Goal: Information Seeking & Learning: Learn about a topic

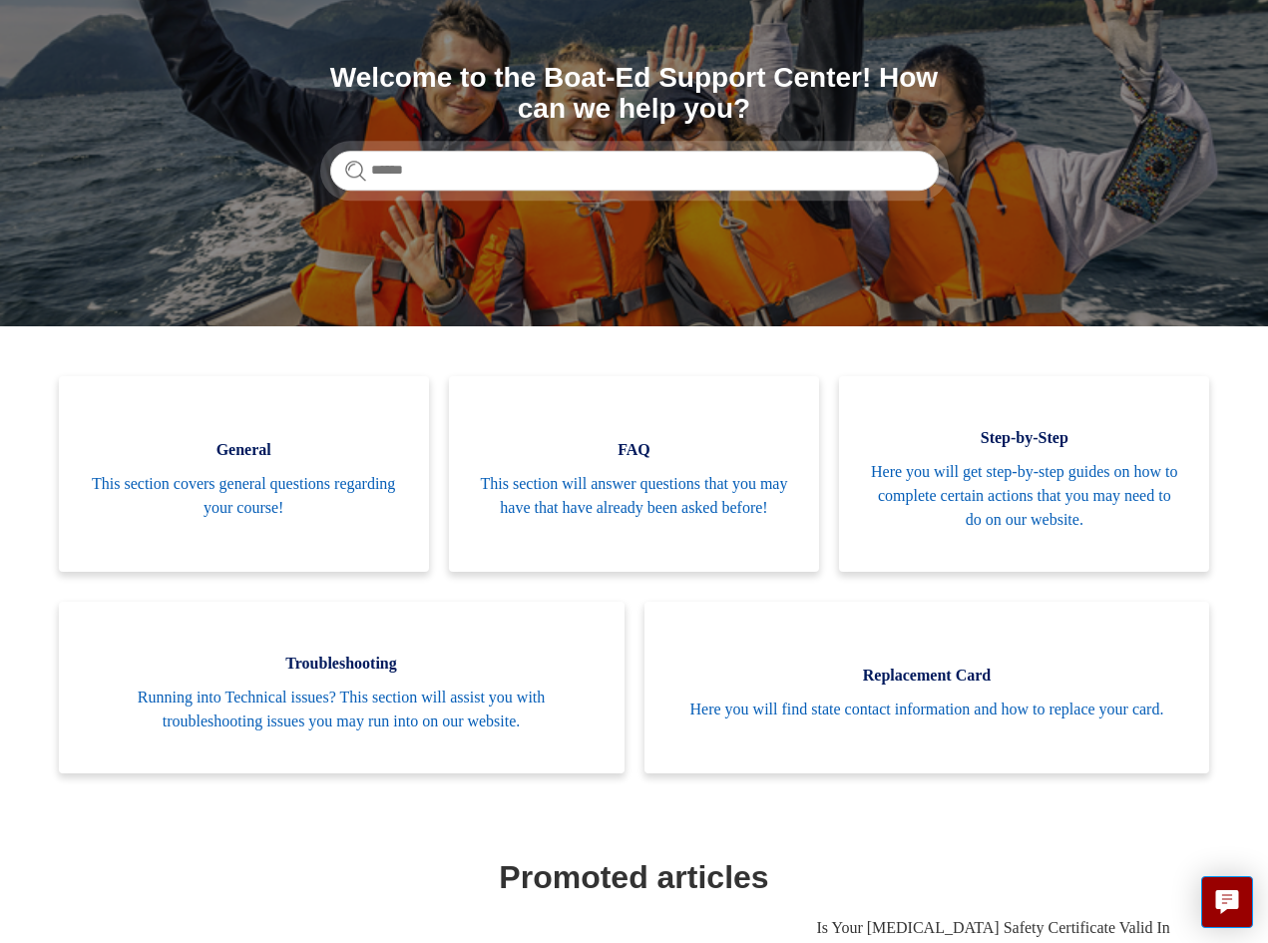
scroll to position [299, 0]
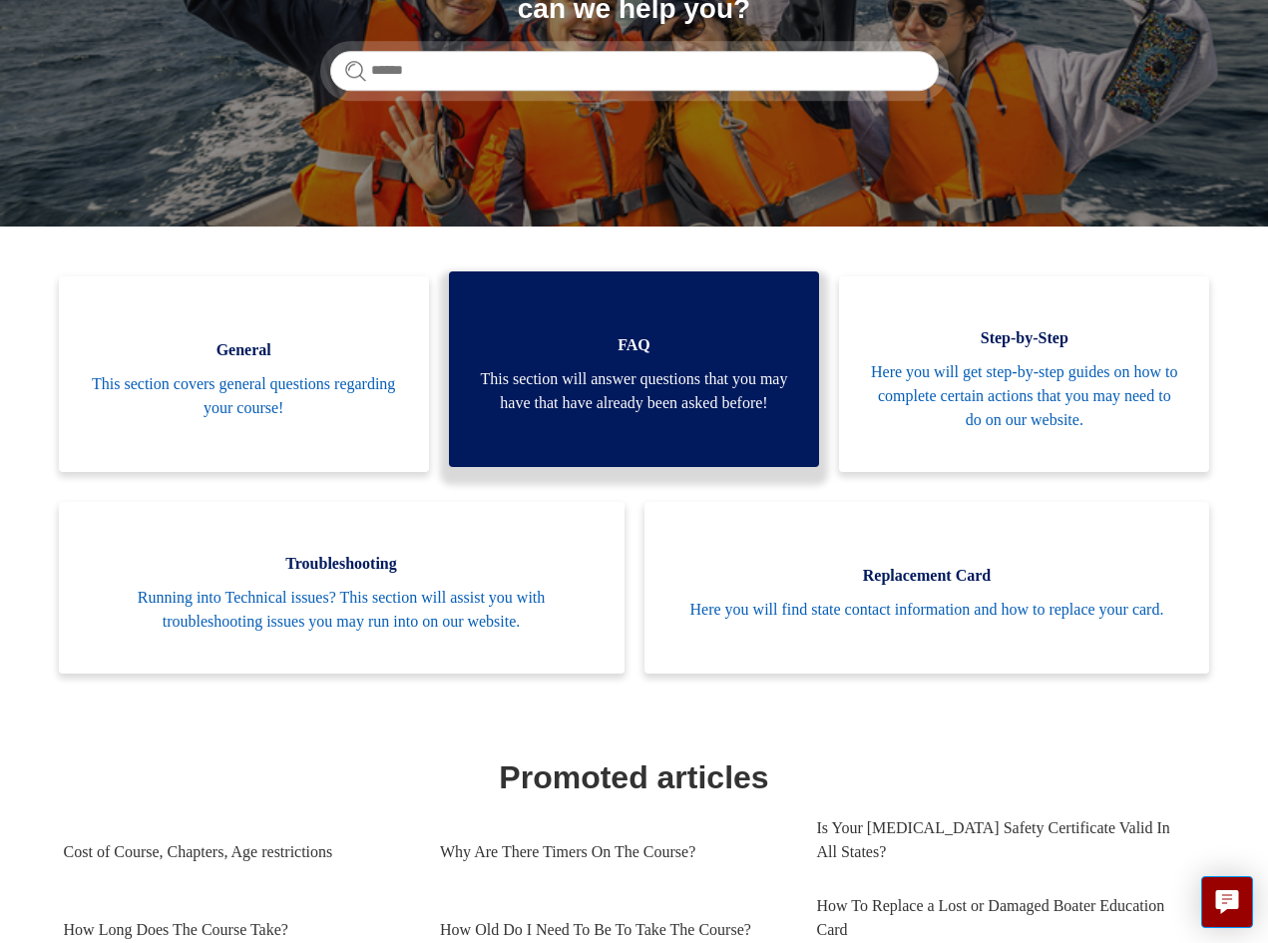
click at [676, 410] on span "This section will answer questions that you may have that have already been ask…" at bounding box center [634, 391] width 310 height 48
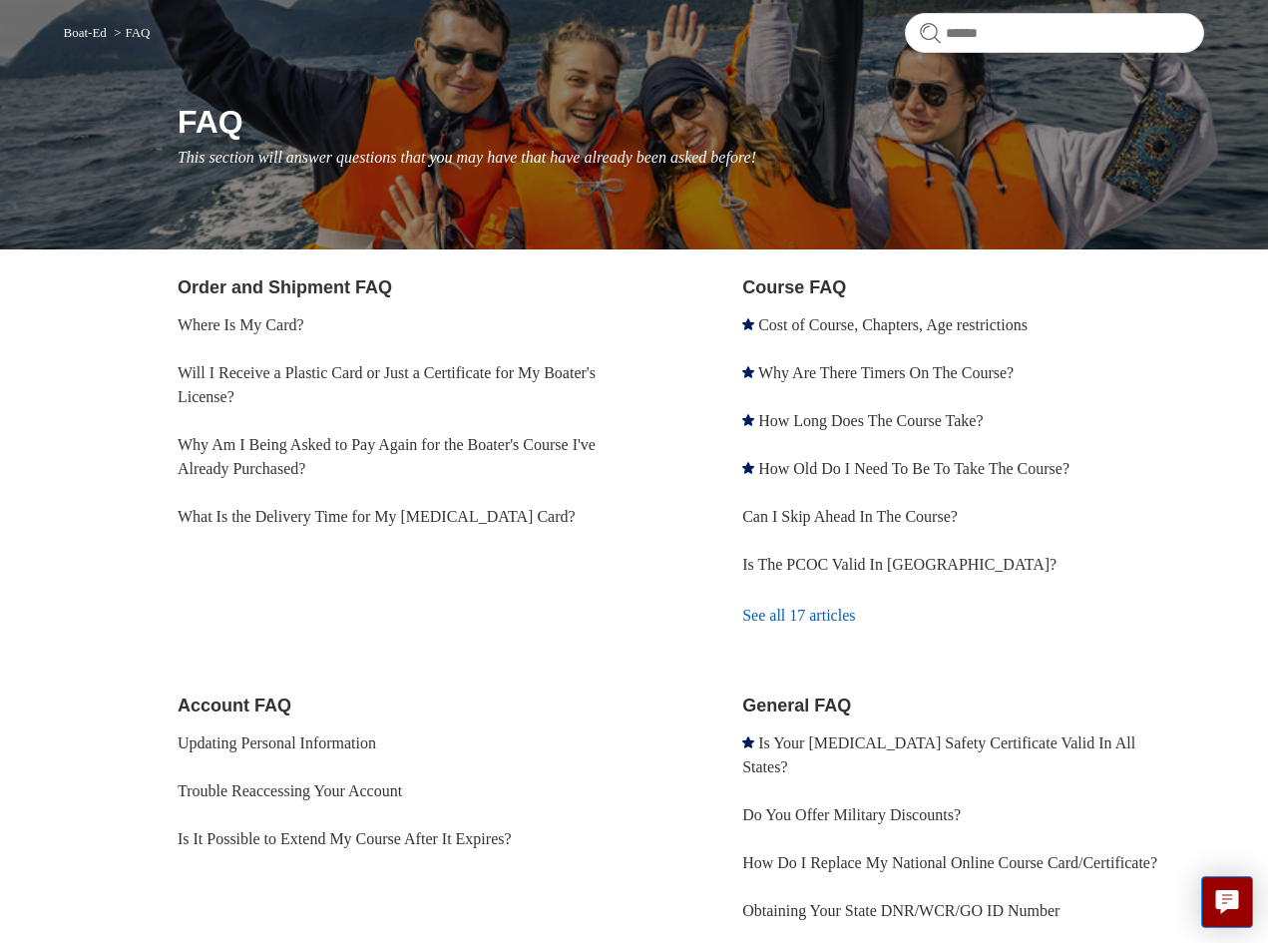
scroll to position [200, 0]
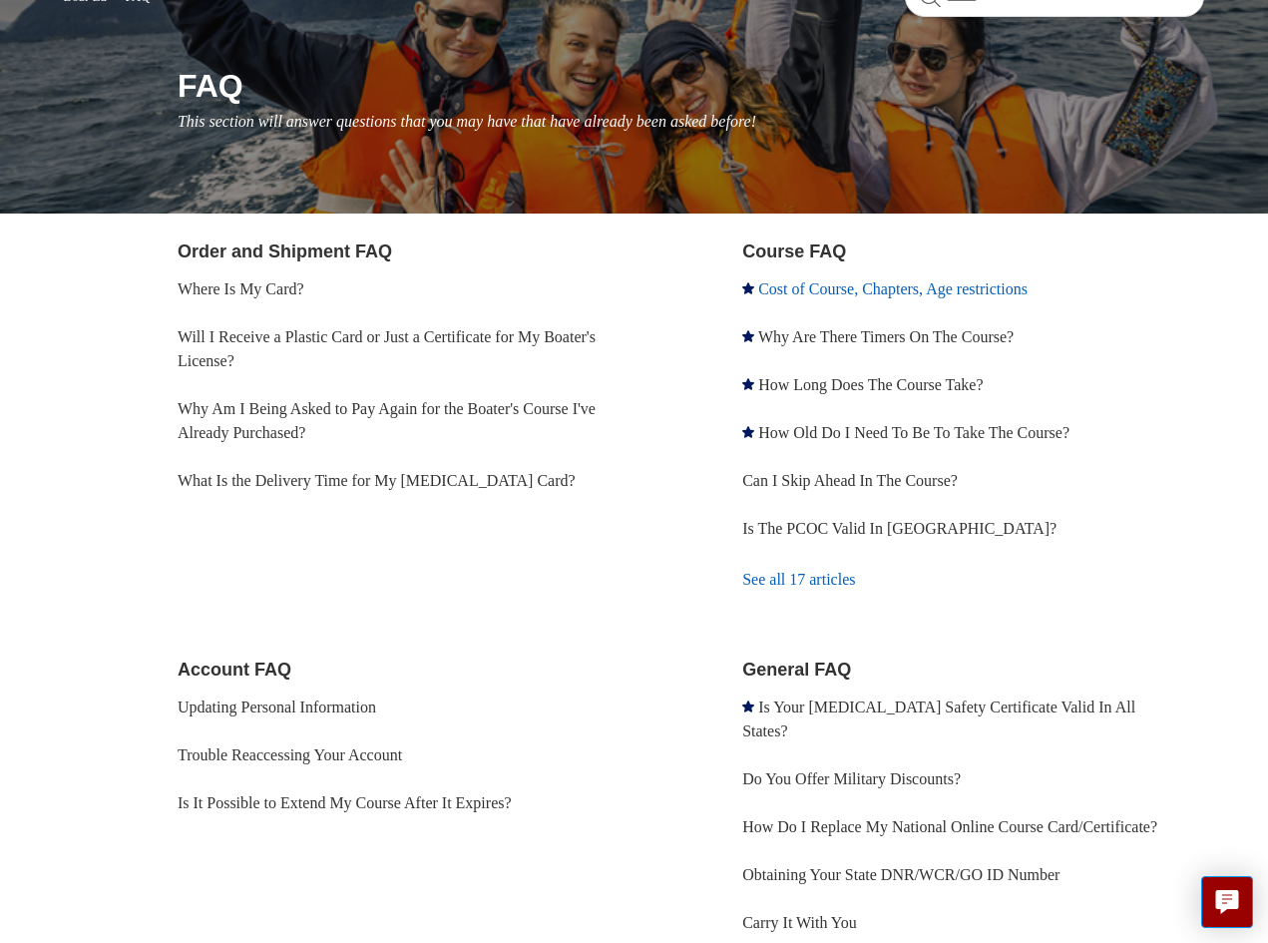
click at [1011, 293] on link "Cost of Course, Chapters, Age restrictions" at bounding box center [892, 288] width 269 height 17
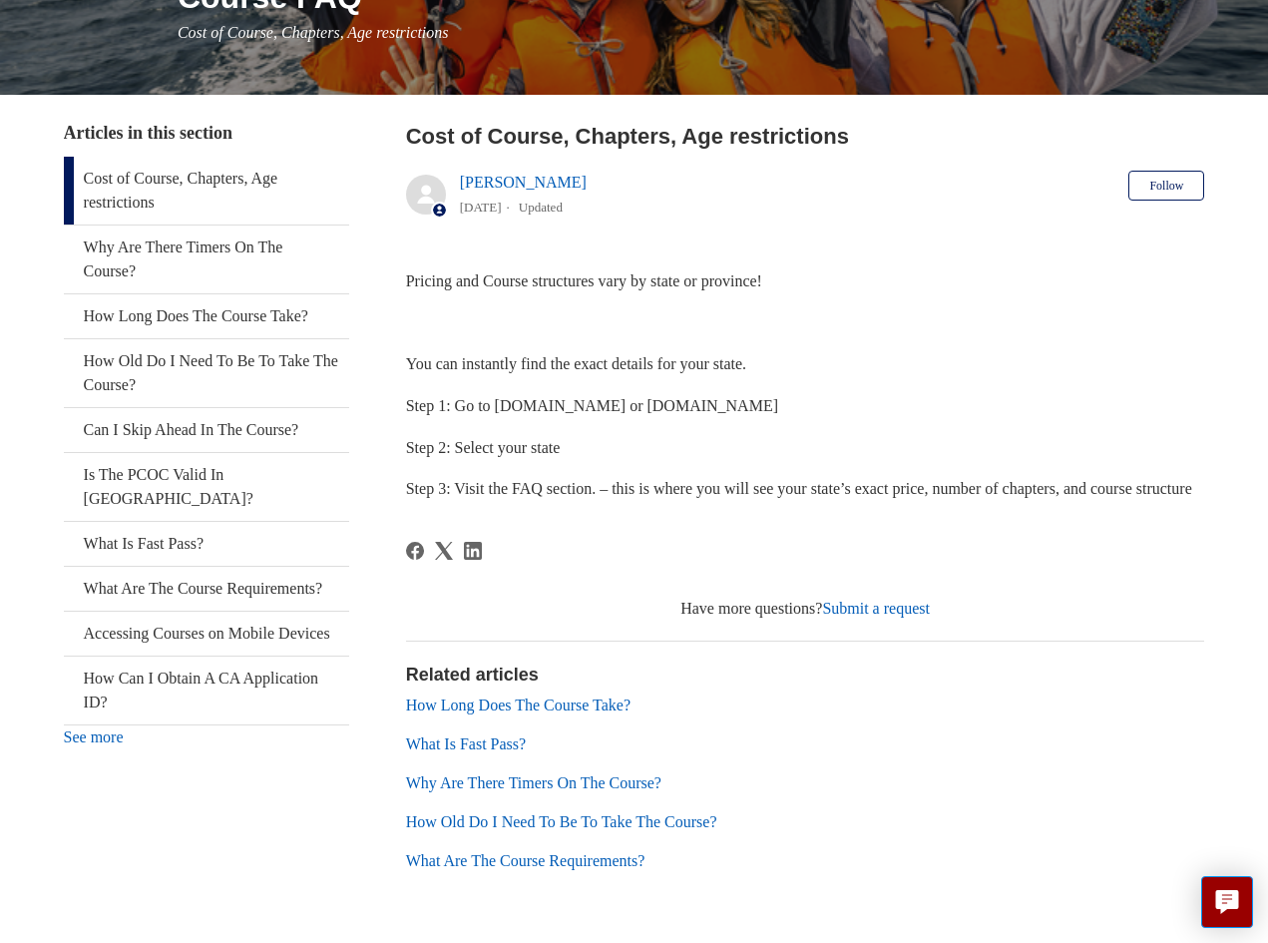
scroll to position [299, 0]
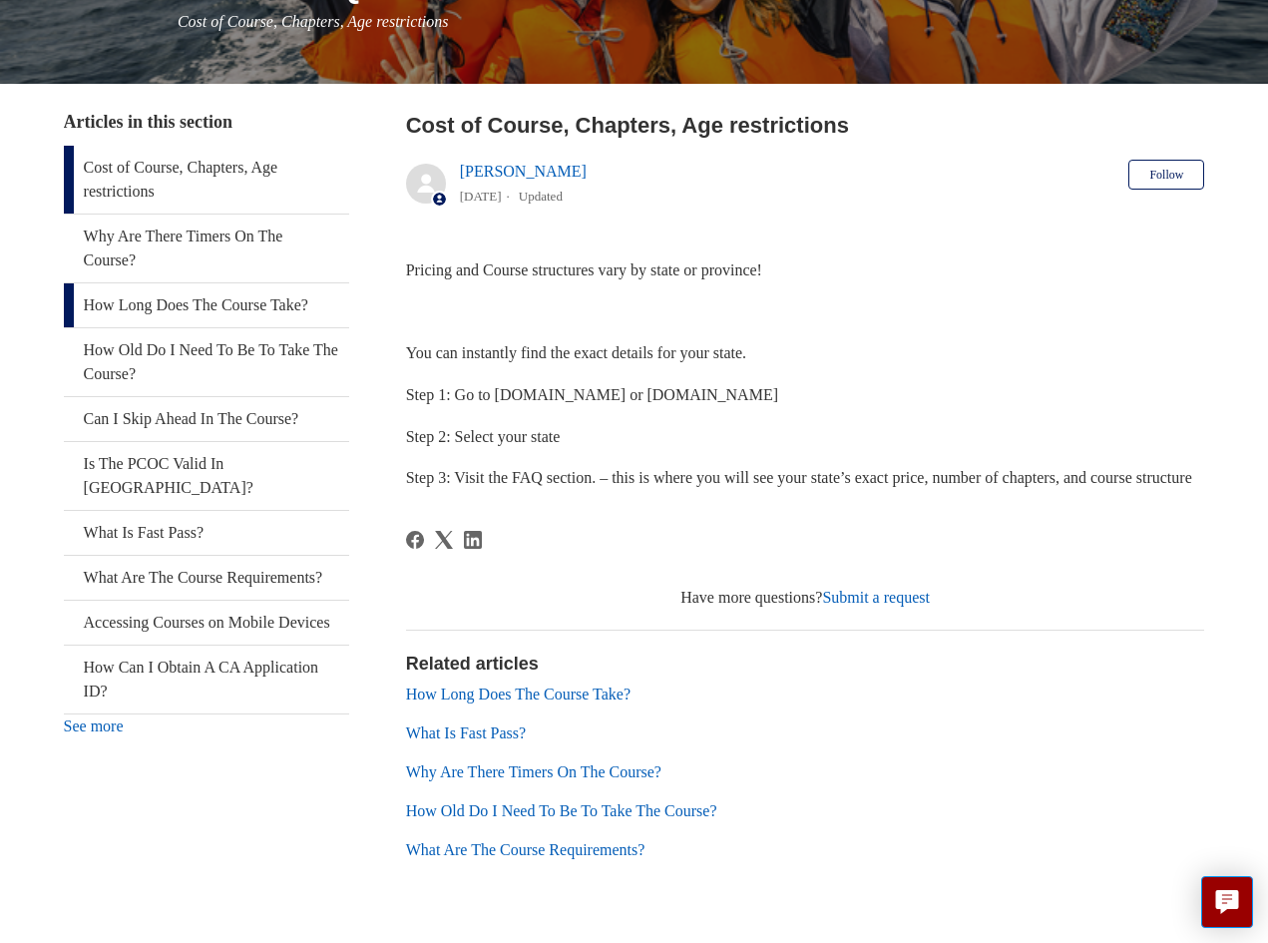
click at [248, 302] on link "How Long Does The Course Take?" at bounding box center [206, 305] width 285 height 44
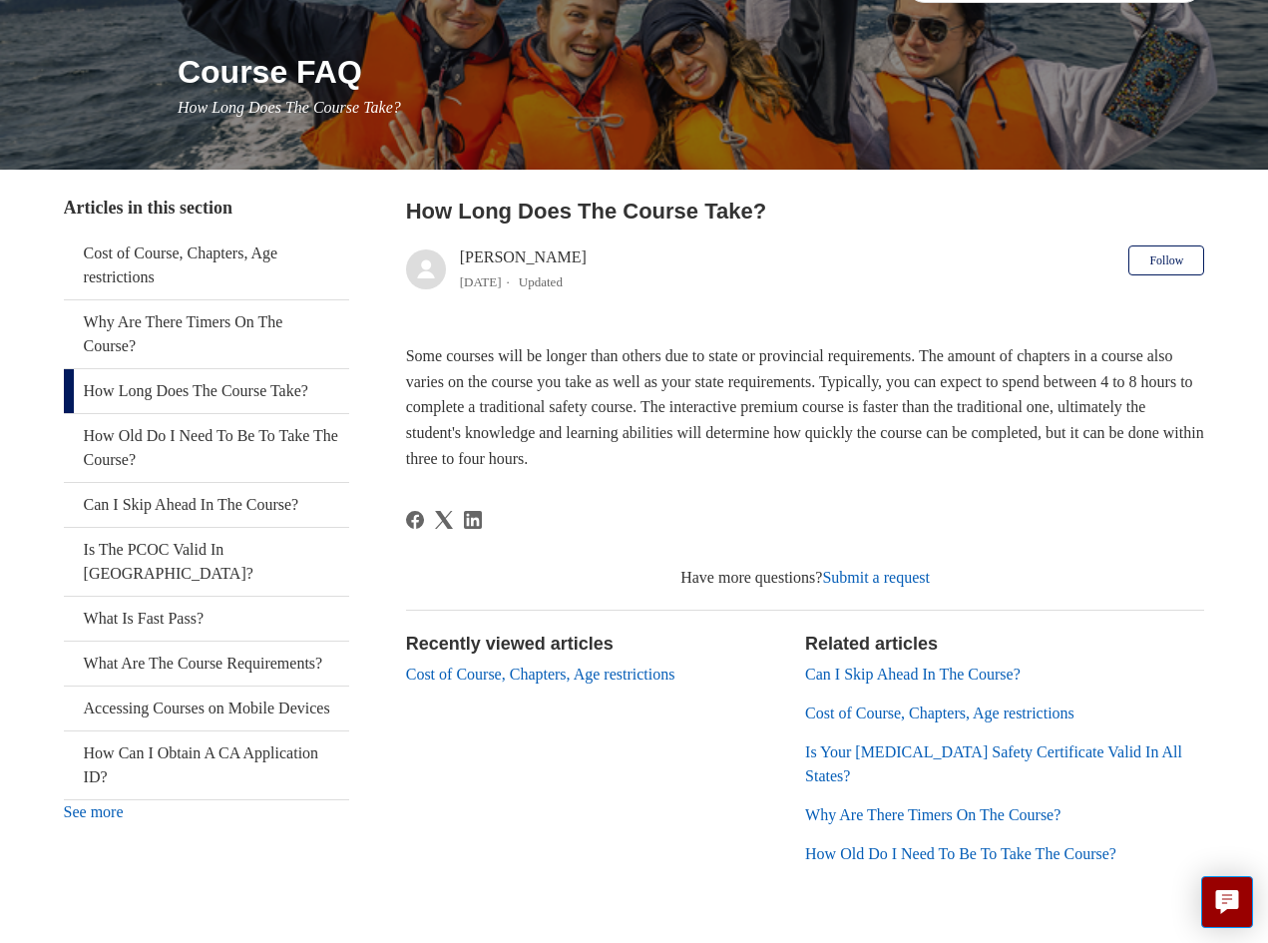
scroll to position [252, 0]
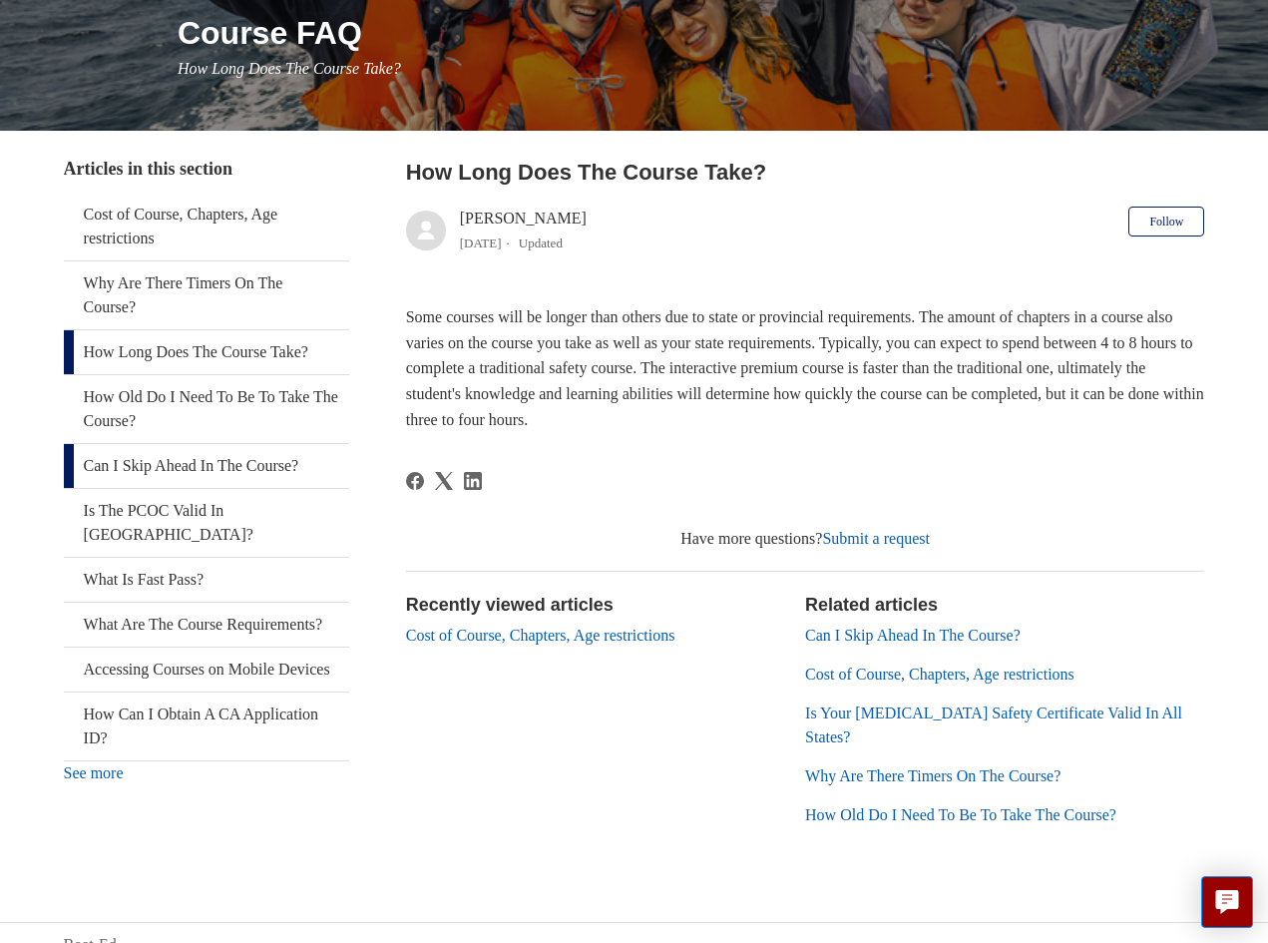
click at [165, 468] on link "Can I Skip Ahead In The Course?" at bounding box center [206, 466] width 285 height 44
